Goal: Information Seeking & Learning: Find specific fact

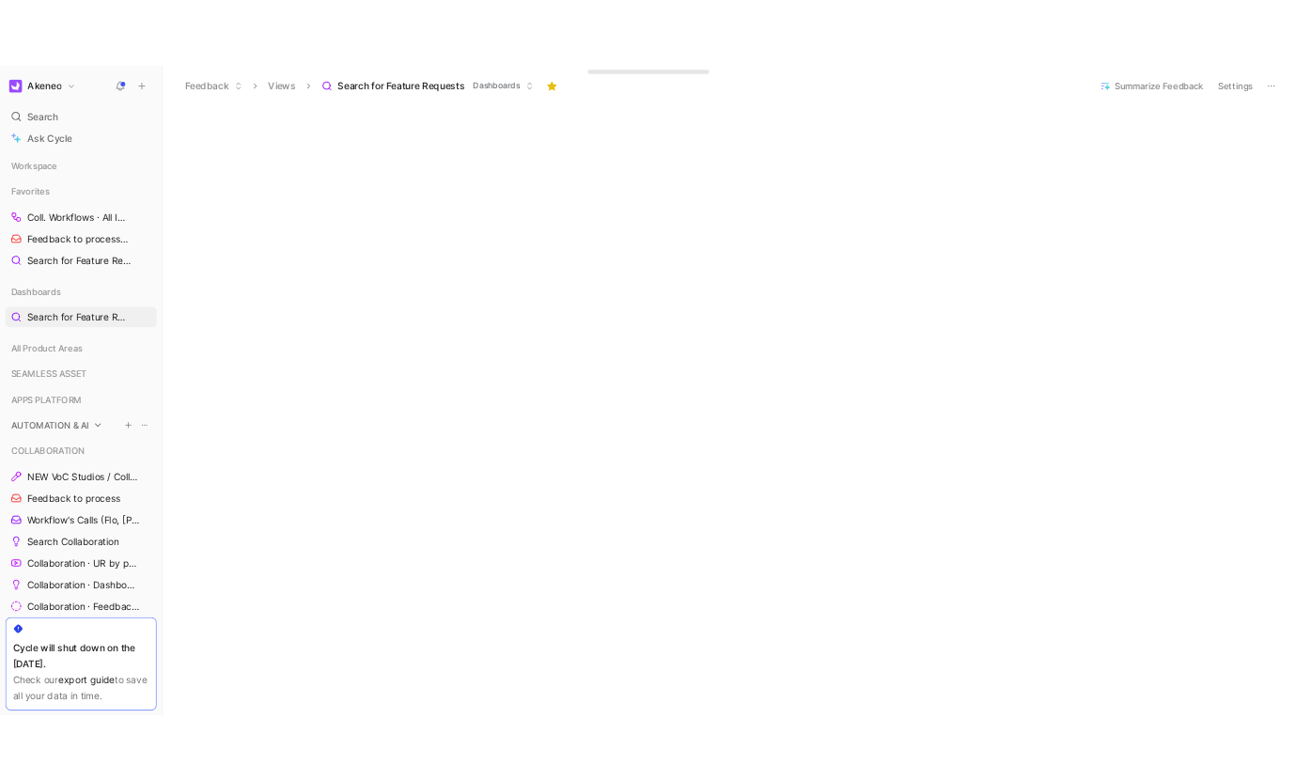
scroll to position [1035, 0]
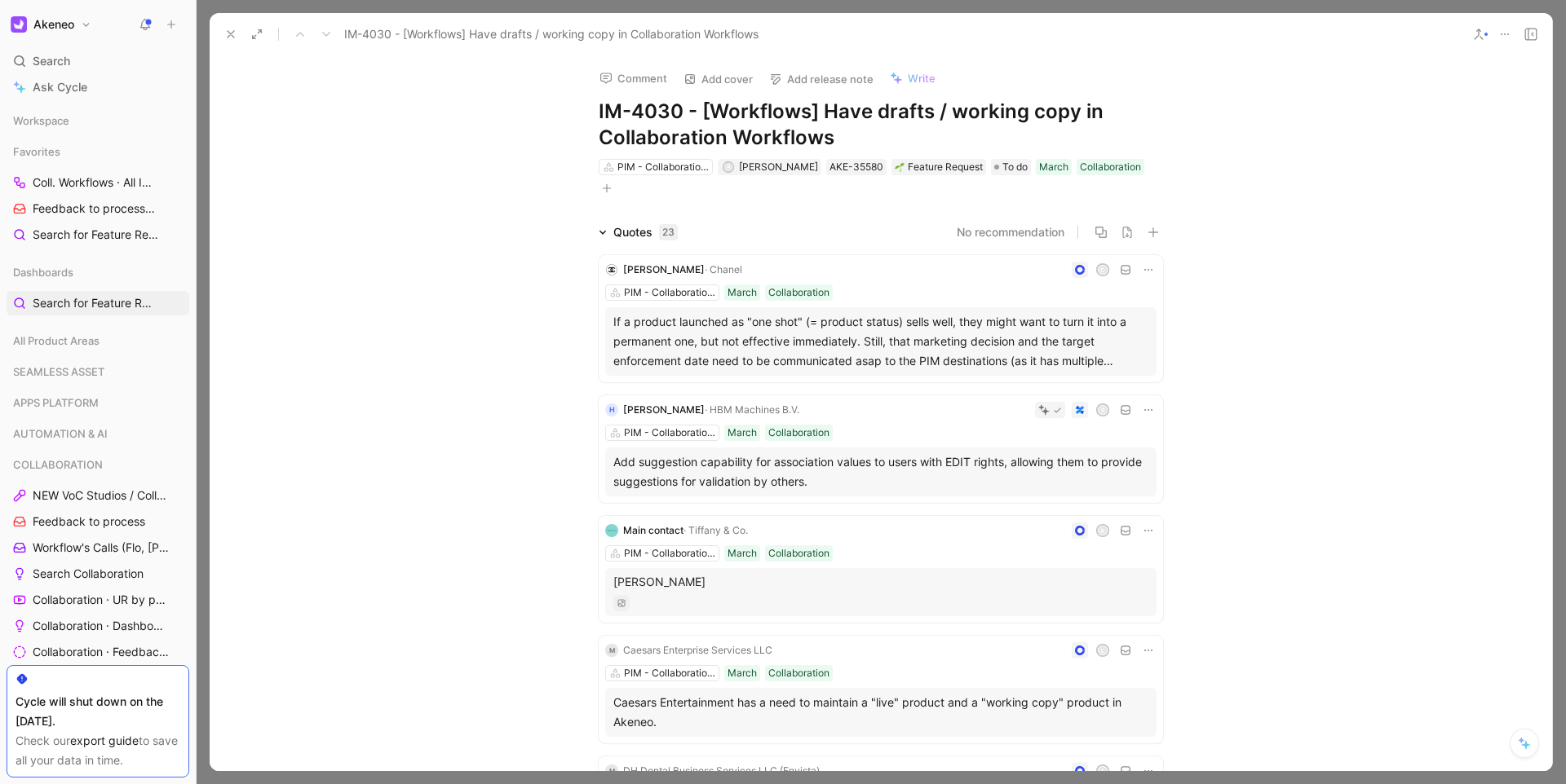
click at [872, 127] on h1 "IM-4030 - [Workflows] Have drafts / working copy in Collaboration Workflows" at bounding box center [881, 125] width 564 height 52
click at [873, 128] on h1 "IM-4030 - [Workflows] Have drafts / working copy in Collaboration Workflows" at bounding box center [881, 125] width 564 height 52
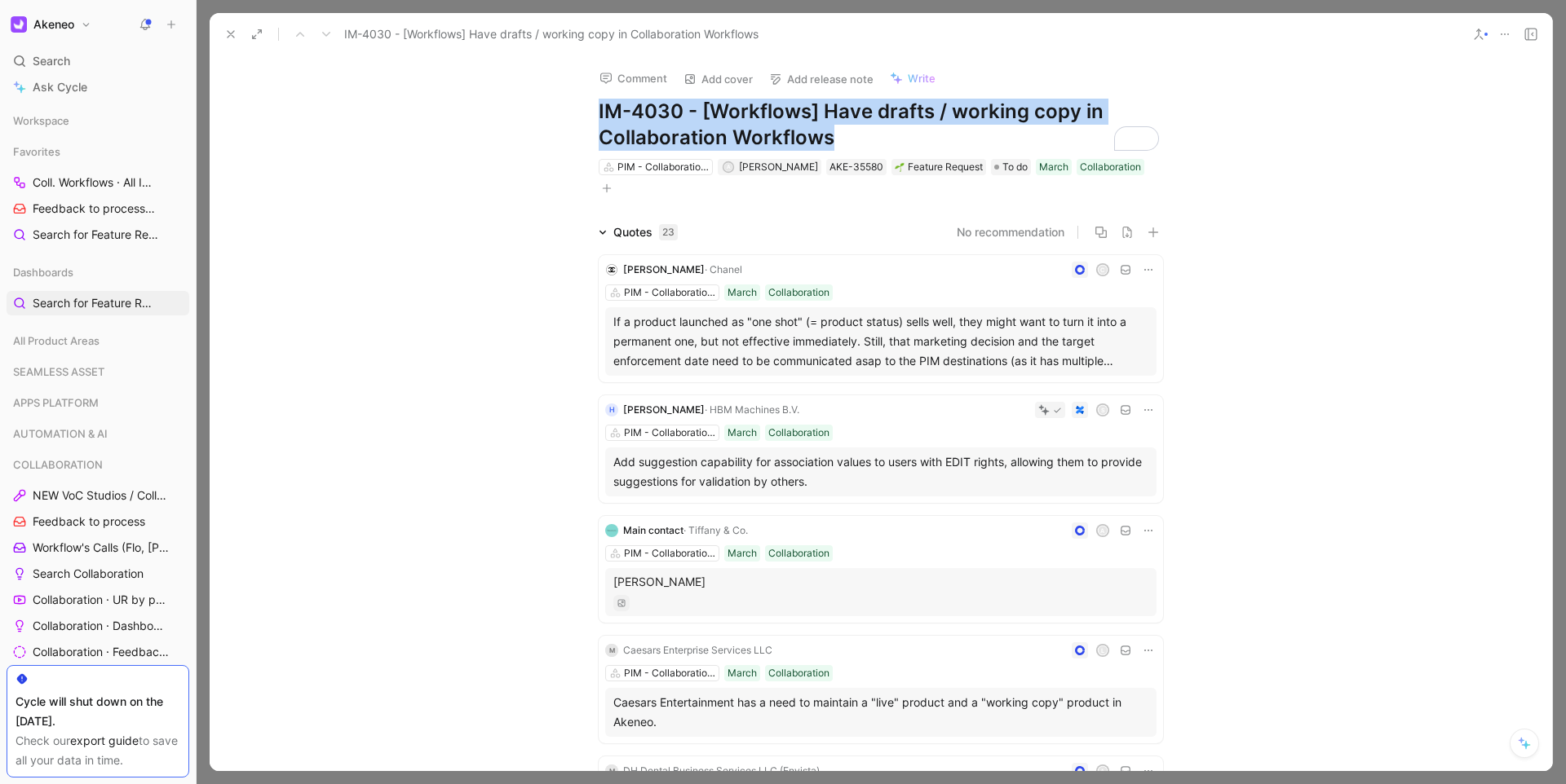
click at [873, 128] on h1 "IM-4030 - [Workflows] Have drafts / working copy in Collaboration Workflows" at bounding box center [881, 125] width 564 height 52
copy h1 "IM-4030 - [Workflows] Have drafts / working copy in Collaboration Workflows"
click at [224, 41] on button at bounding box center [231, 34] width 23 height 23
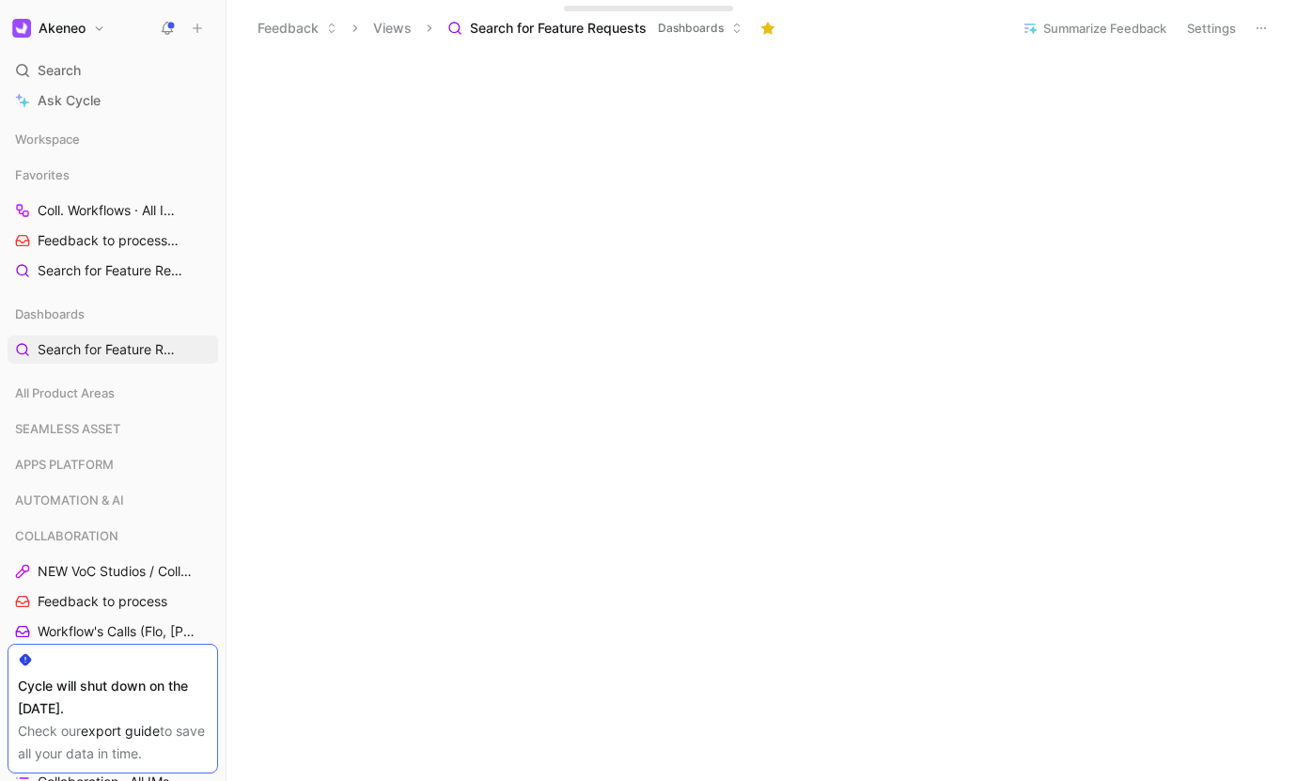
scroll to position [1035, 0]
